Goal: Information Seeking & Learning: Learn about a topic

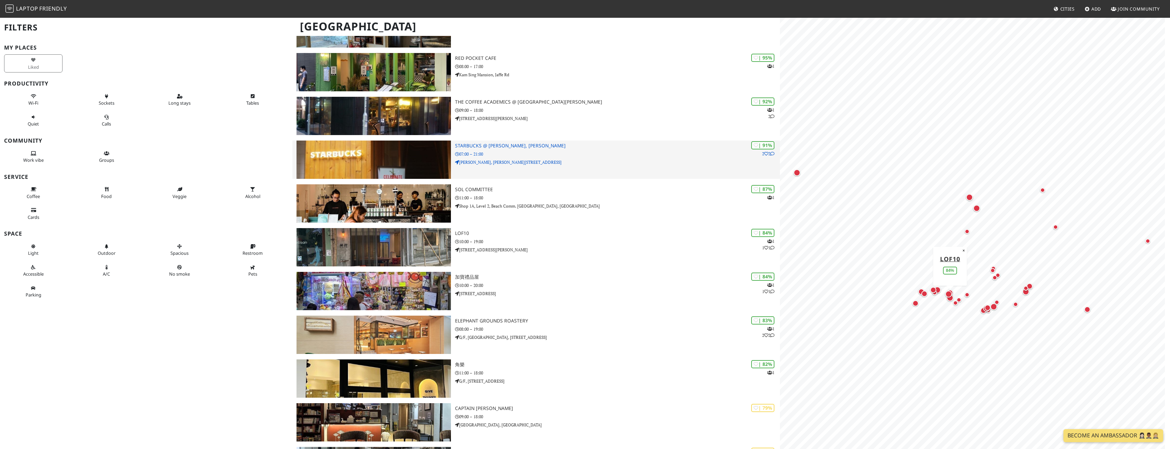
scroll to position [34, 0]
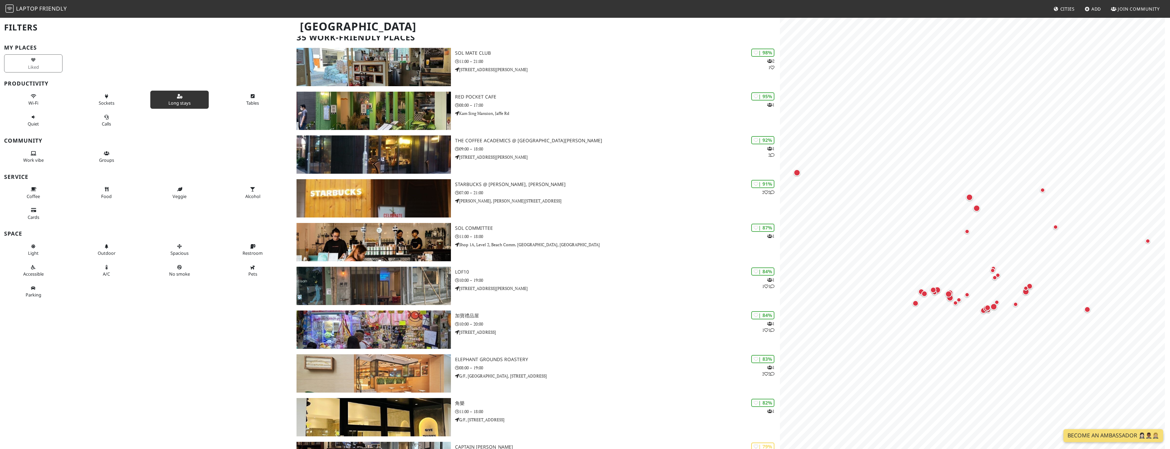
click at [167, 95] on button "Long stays" at bounding box center [179, 100] width 58 height 18
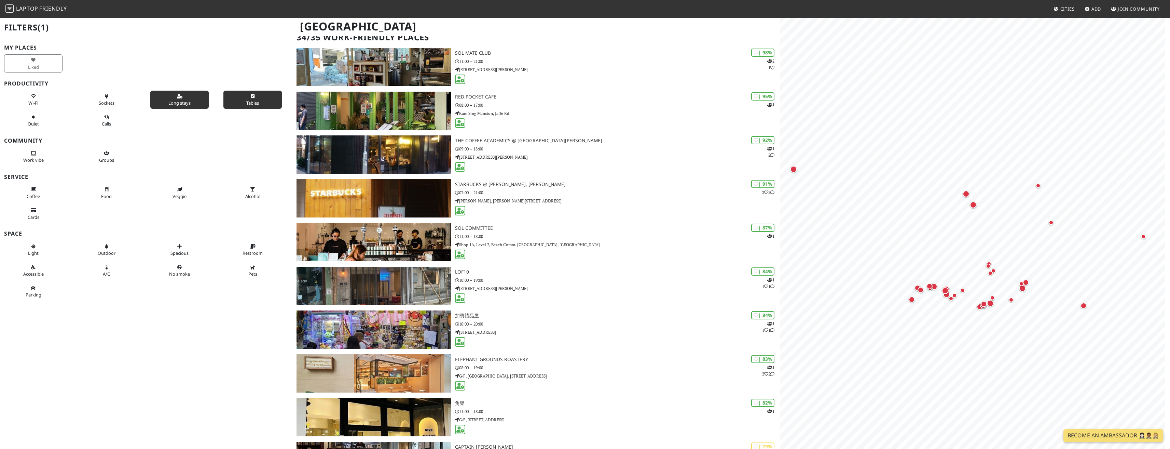
click at [258, 100] on button "Tables" at bounding box center [252, 100] width 58 height 18
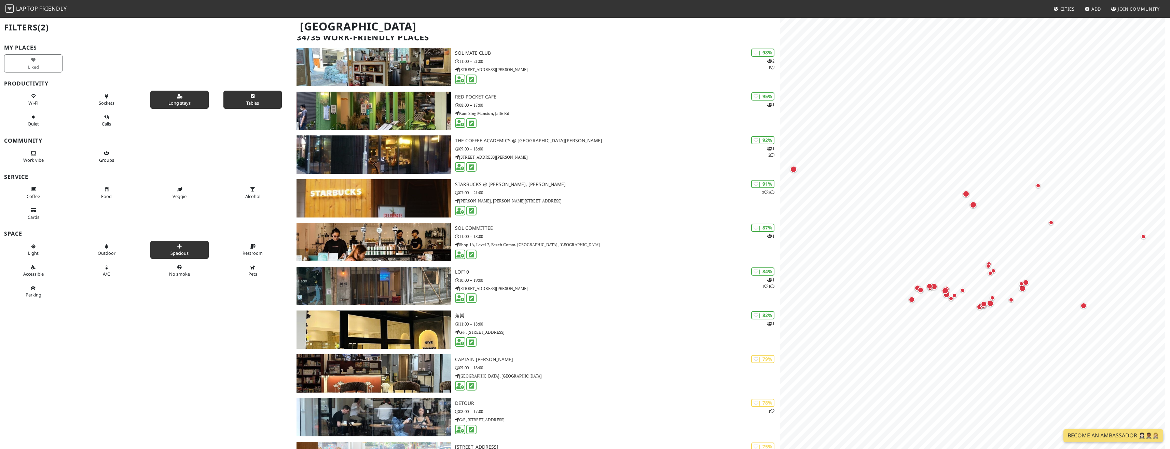
click at [184, 254] on span "Spacious" at bounding box center [180, 253] width 18 height 6
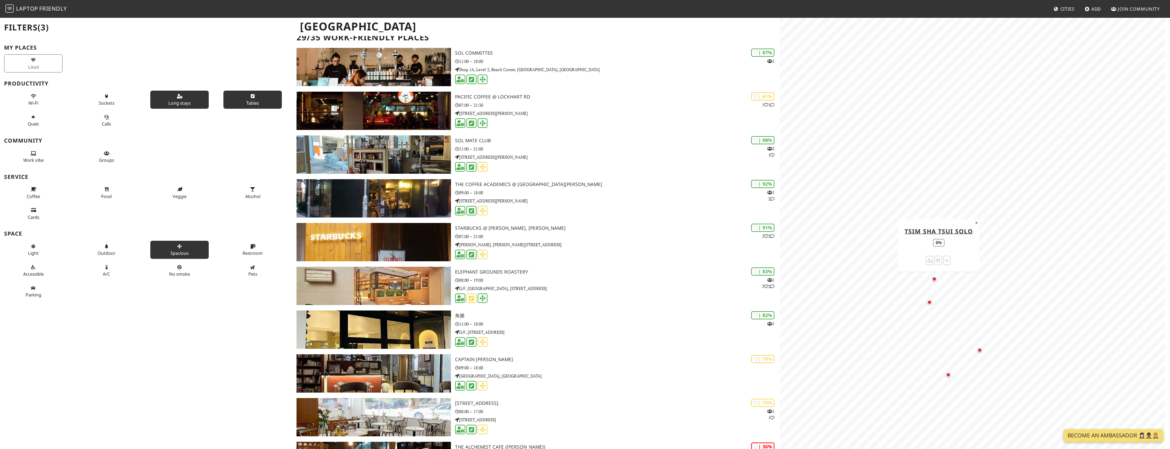
click at [935, 279] on div "Map marker" at bounding box center [934, 278] width 5 height 5
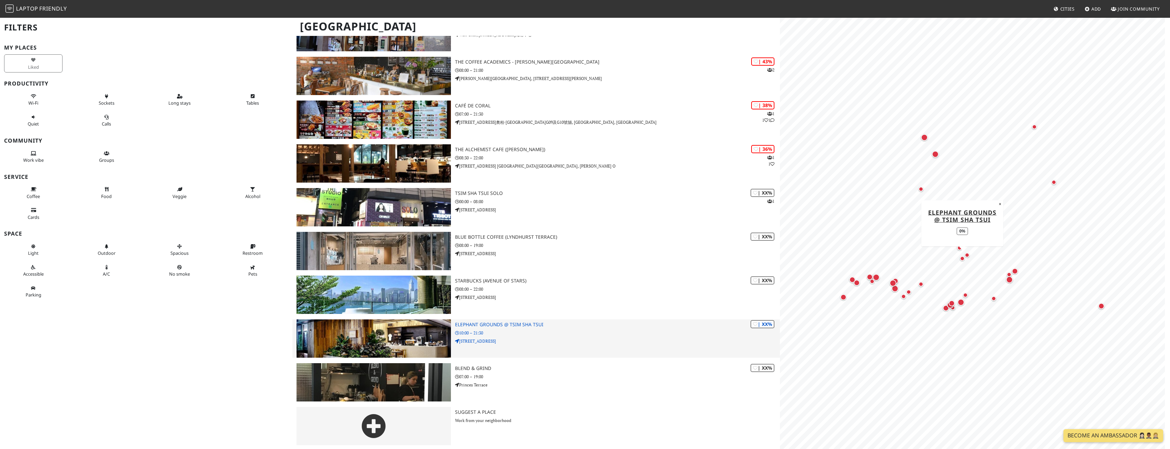
scroll to position [1196, 0]
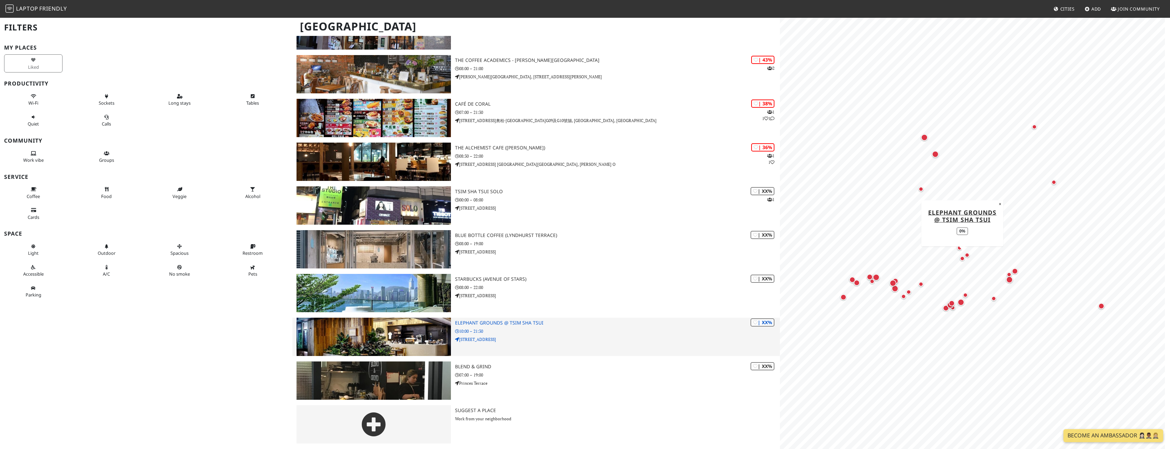
drag, startPoint x: 497, startPoint y: 335, endPoint x: 502, endPoint y: 331, distance: 6.0
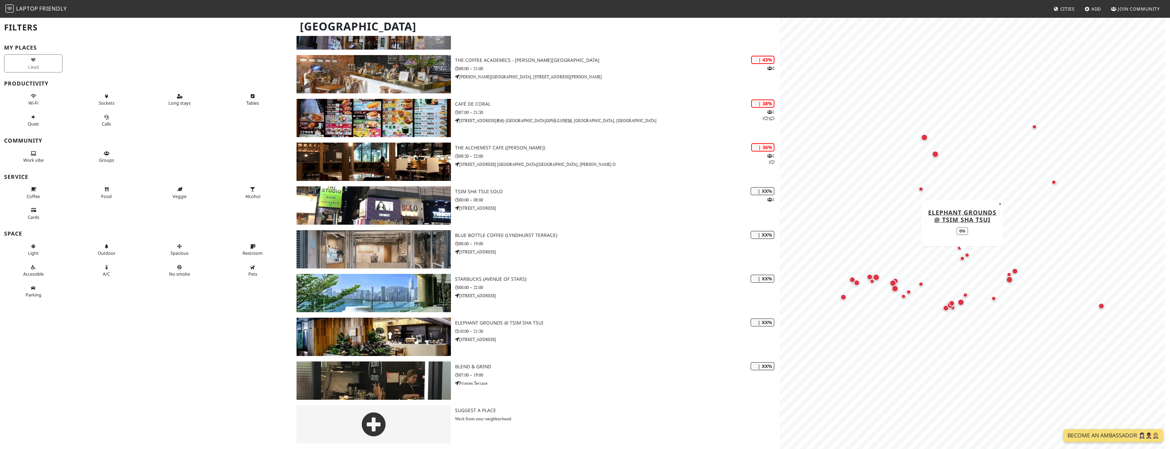
drag, startPoint x: 502, startPoint y: 331, endPoint x: 120, endPoint y: 362, distance: 382.9
click at [119, 361] on div "Filters My Places Liked Productivity Wi-Fi Sockets Long stays Tables Quiet Call…" at bounding box center [146, 224] width 293 height 449
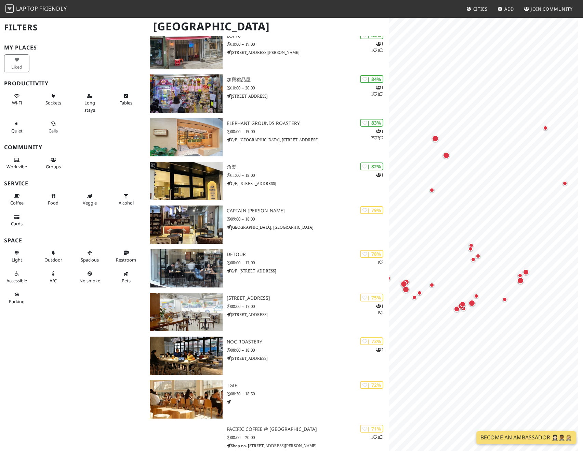
scroll to position [281, 0]
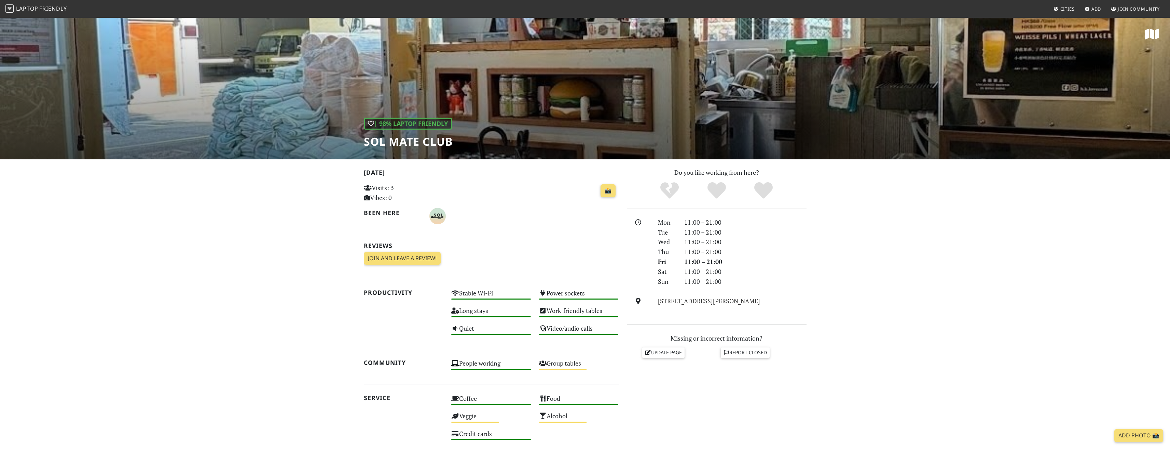
drag, startPoint x: 312, startPoint y: 248, endPoint x: 268, endPoint y: 238, distance: 45.5
click at [268, 238] on section "Today Visits: 3 Vibes: 0 📸 Been here Reviews Join and leave a review! Join and …" at bounding box center [585, 372] width 1170 height 427
drag, startPoint x: 363, startPoint y: 143, endPoint x: 450, endPoint y: 145, distance: 86.8
click at [450, 145] on div "| 98% Laptop Friendly SOL Mate Club" at bounding box center [585, 88] width 1170 height 142
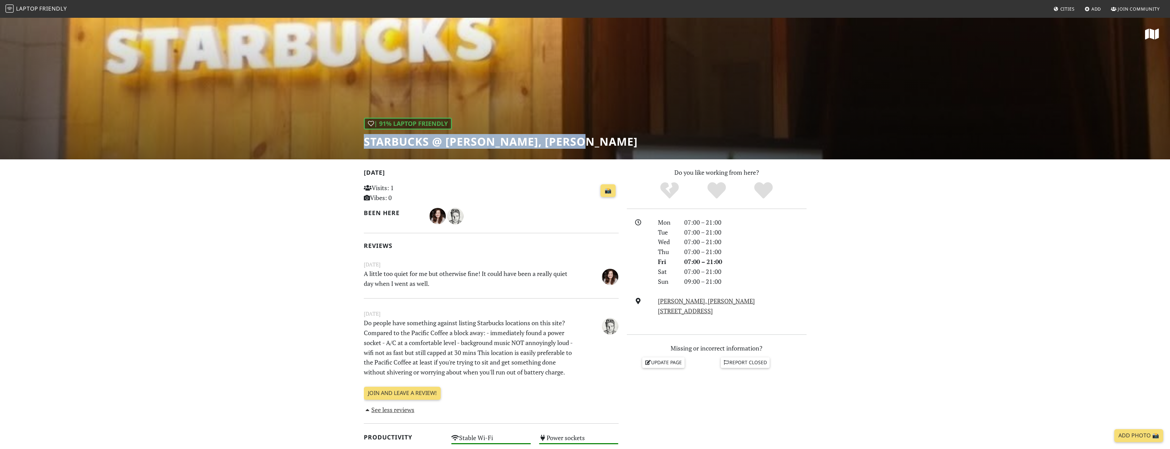
drag, startPoint x: 601, startPoint y: 141, endPoint x: 352, endPoint y: 139, distance: 249.5
click at [352, 139] on div "| 91% Laptop Friendly Starbucks @ Wan Chai, Hennessy Rd" at bounding box center [585, 88] width 1170 height 142
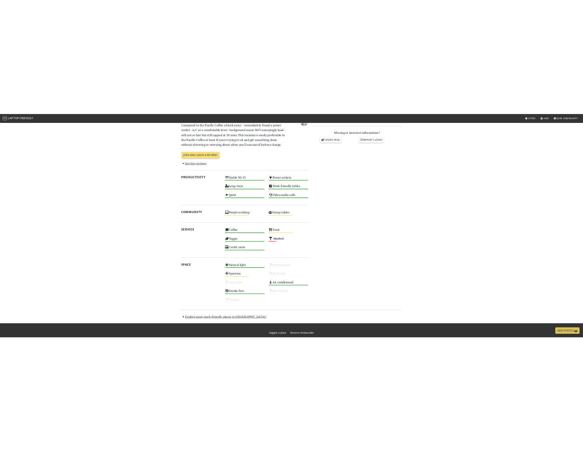
scroll to position [141, 0]
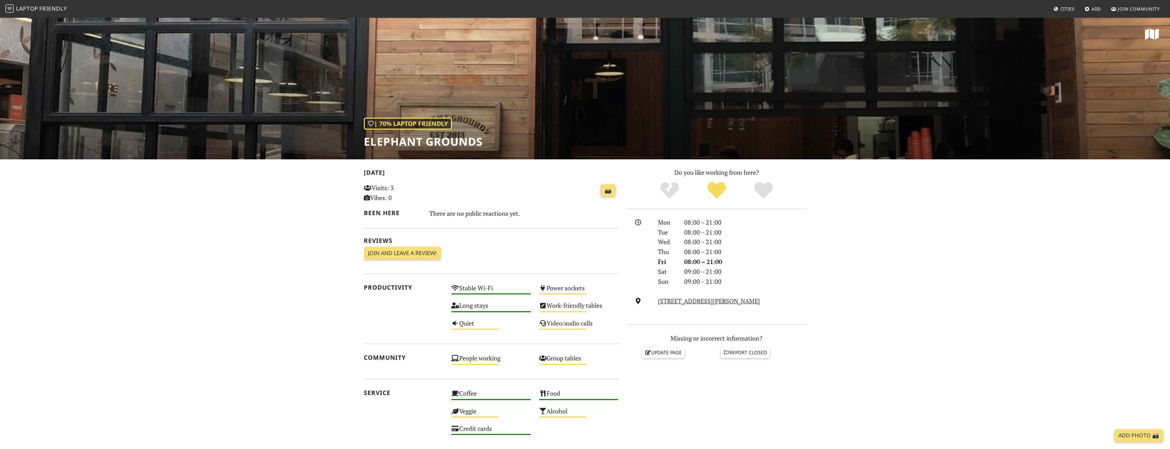
drag, startPoint x: 514, startPoint y: 218, endPoint x: 307, endPoint y: 210, distance: 207.9
click at [307, 210] on section "Today Visits: 3 Vibes: 0 📸 Been here There are no public reactions yet. Reviews…" at bounding box center [585, 370] width 1170 height 422
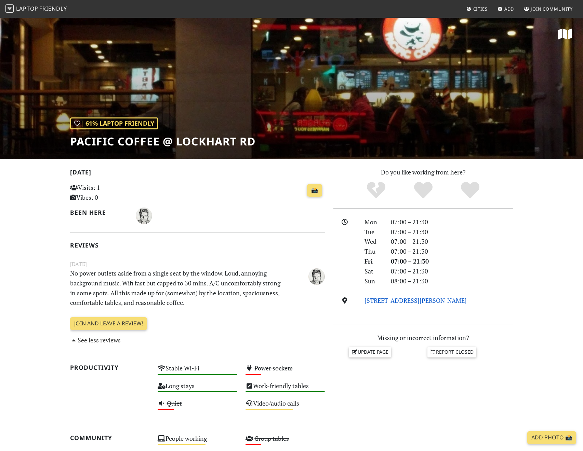
click at [417, 303] on link "[STREET_ADDRESS][PERSON_NAME]" at bounding box center [415, 301] width 102 height 8
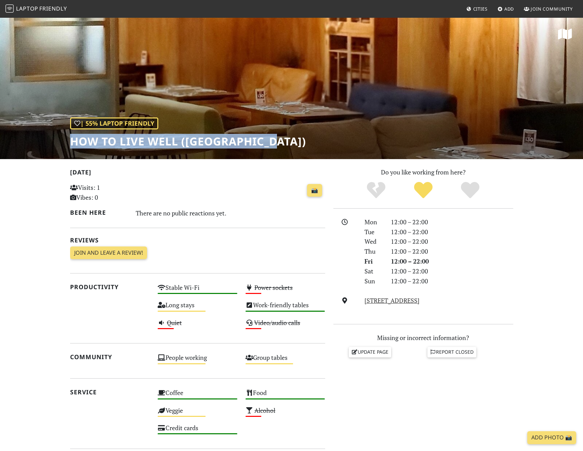
drag, startPoint x: 67, startPoint y: 142, endPoint x: 279, endPoint y: 138, distance: 212.3
click at [279, 138] on div "| 55% Laptop Friendly HOW to live well ([GEOGRAPHIC_DATA])" at bounding box center [291, 88] width 583 height 142
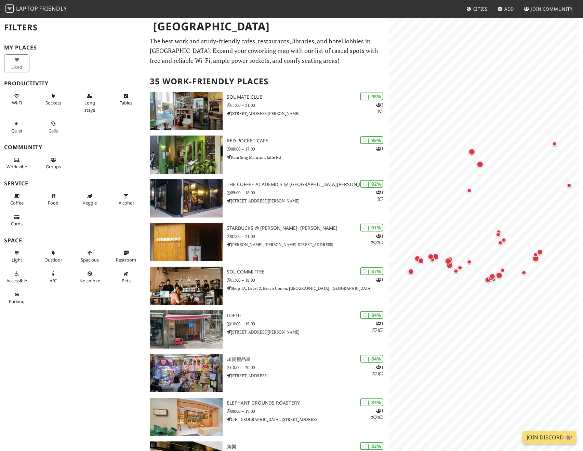
click at [121, 154] on div "Work vibe Groups" at bounding box center [73, 163] width 146 height 21
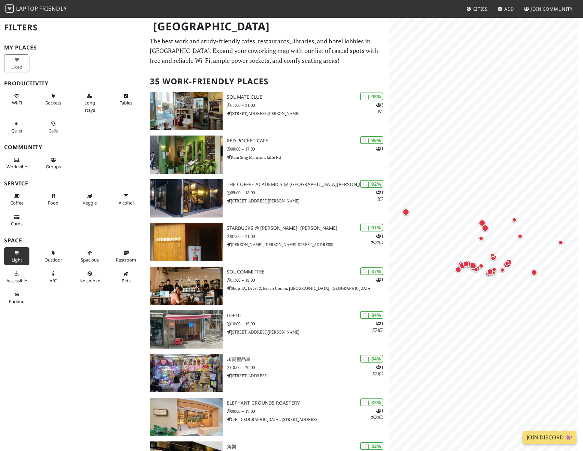
click at [17, 256] on icon at bounding box center [16, 253] width 5 height 4
